Goal: Find specific page/section: Find specific page/section

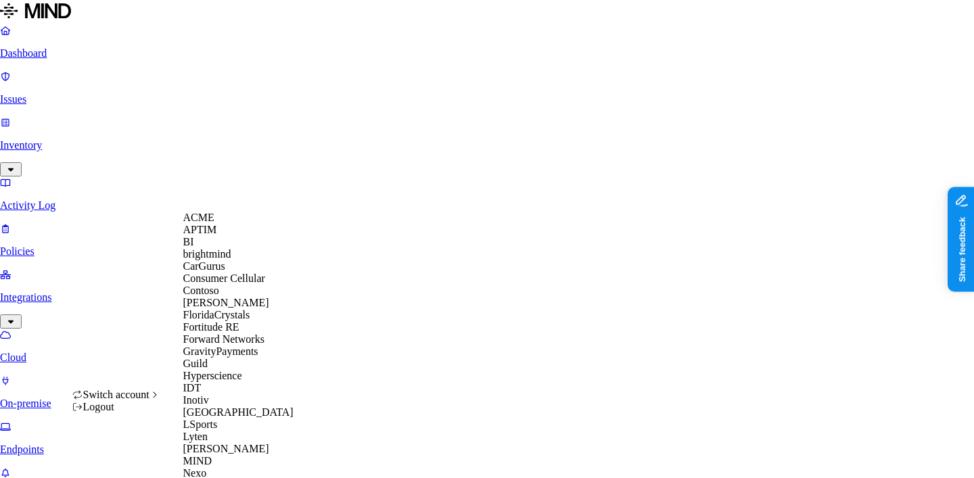
scroll to position [671, 0]
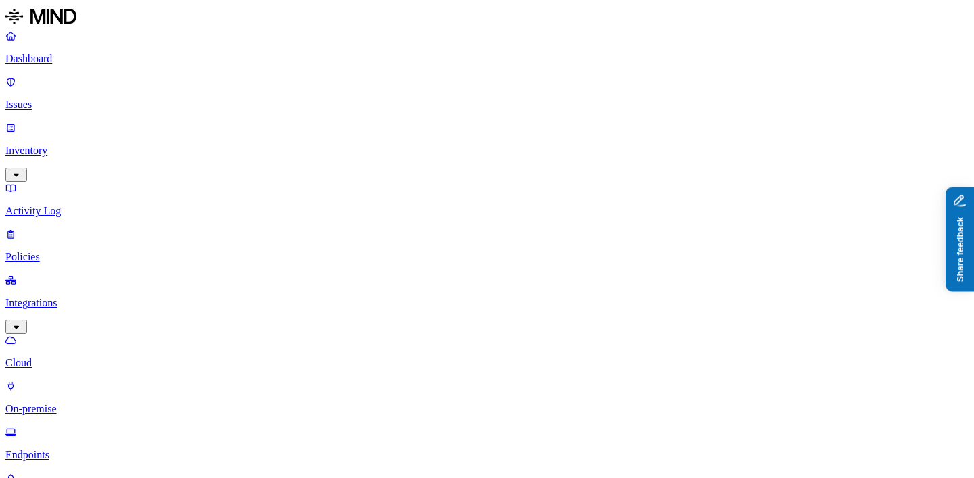
click at [83, 449] on p "Endpoints" at bounding box center [487, 455] width 964 height 12
